Goal: Information Seeking & Learning: Learn about a topic

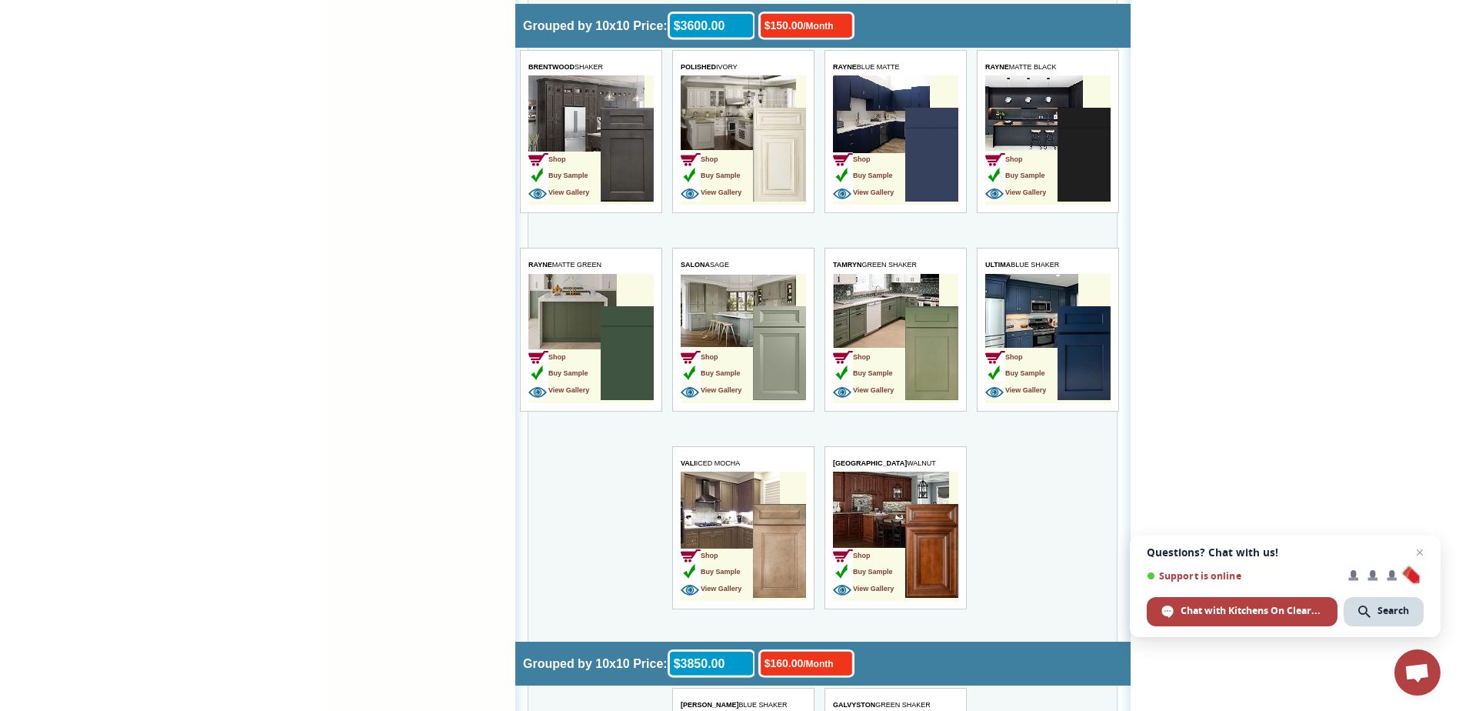
scroll to position [3621, 0]
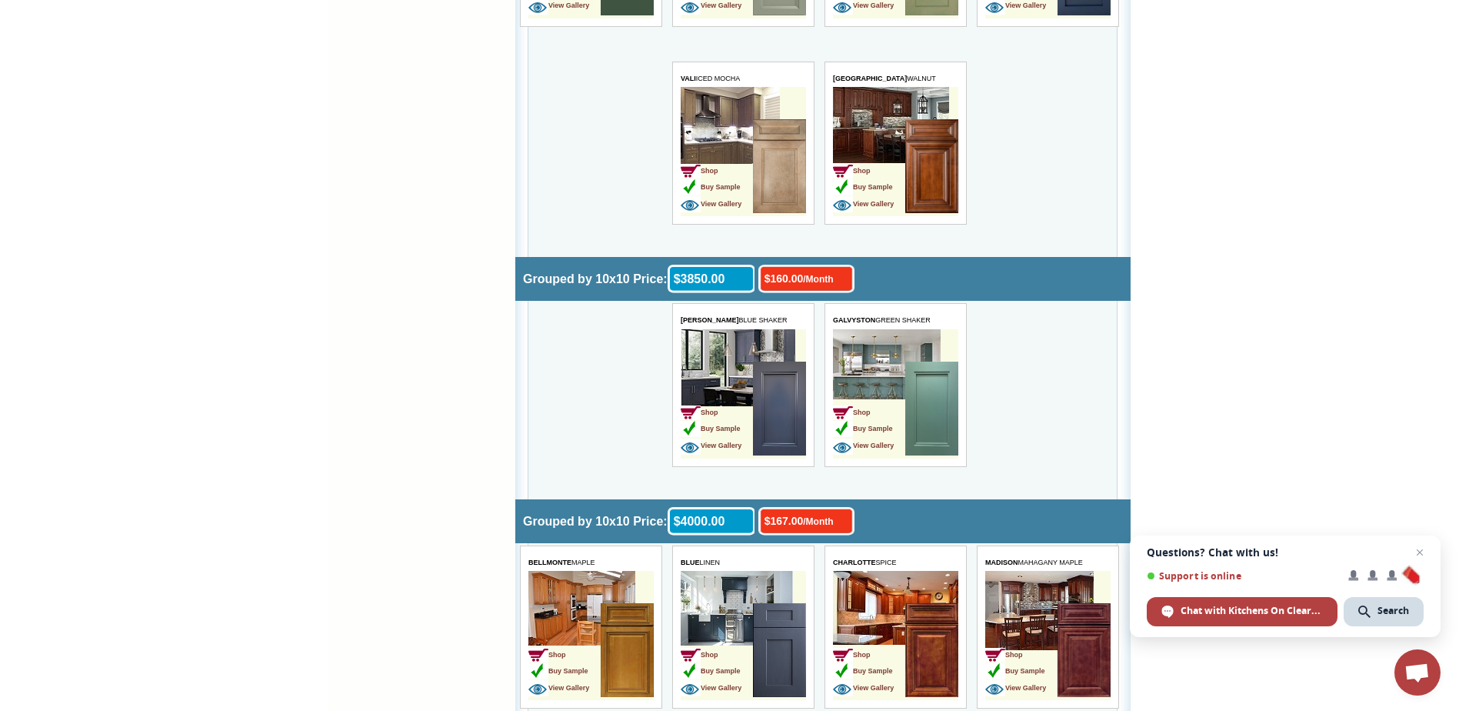
click at [917, 397] on img at bounding box center [931, 408] width 53 height 94
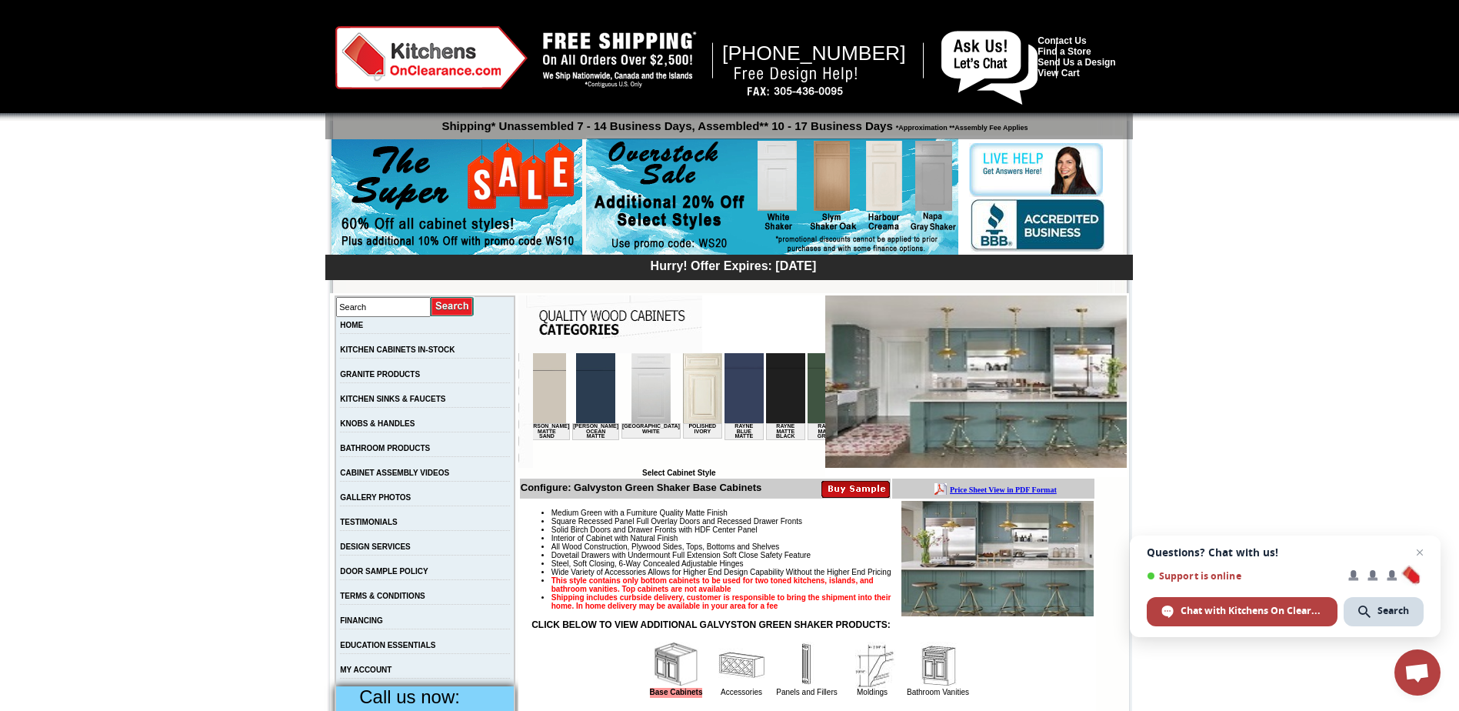
scroll to position [0, 1916]
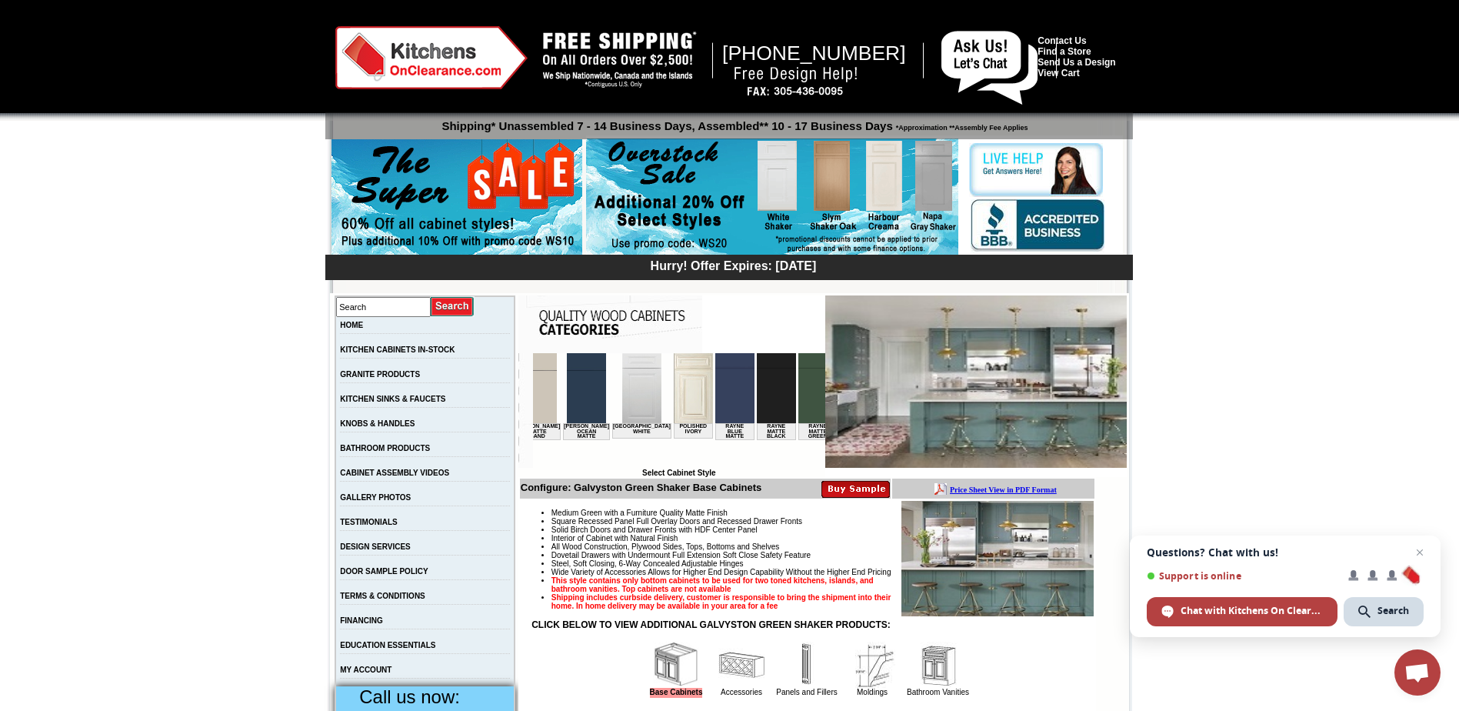
click at [881, 392] on img at bounding box center [900, 388] width 39 height 70
